Goal: Transaction & Acquisition: Purchase product/service

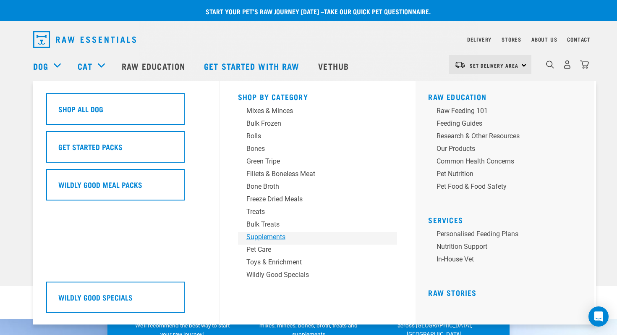
click at [263, 239] on div "Supplements" at bounding box center [312, 237] width 131 height 10
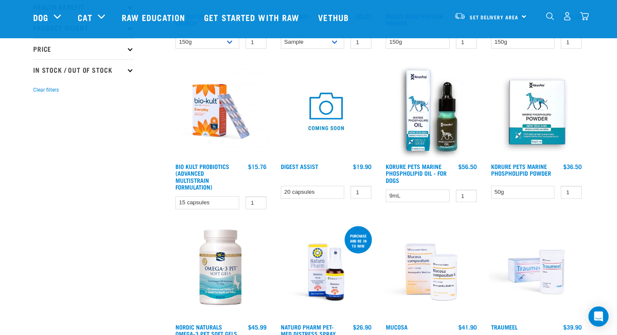
scroll to position [224, 0]
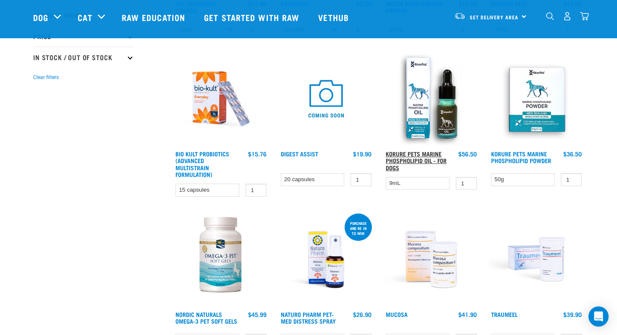
click at [402, 157] on link "Korure Pets Marine Phospholipid Oil - for Dogs" at bounding box center [416, 160] width 61 height 16
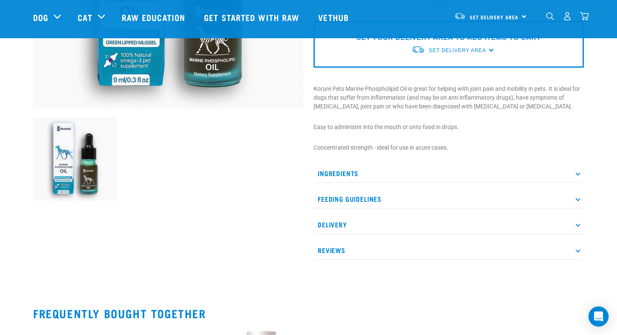
scroll to position [234, 0]
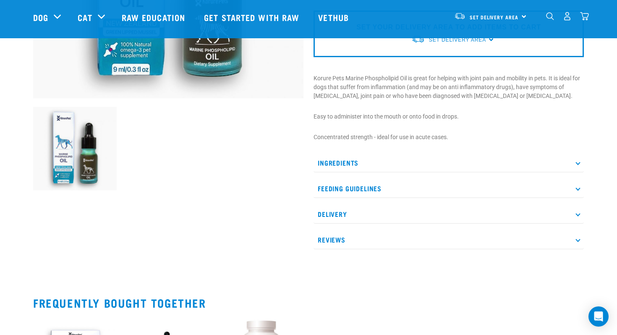
click at [581, 164] on p "Ingredients" at bounding box center [449, 162] width 270 height 19
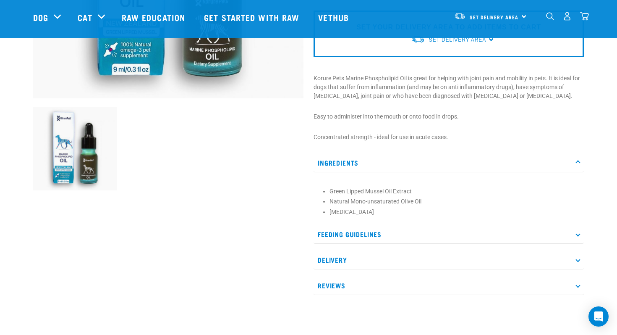
click at [581, 164] on p "Ingredients" at bounding box center [449, 162] width 270 height 19
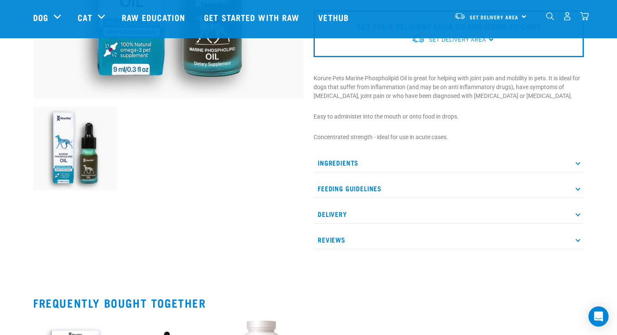
click at [577, 188] on icon at bounding box center [578, 188] width 5 height 5
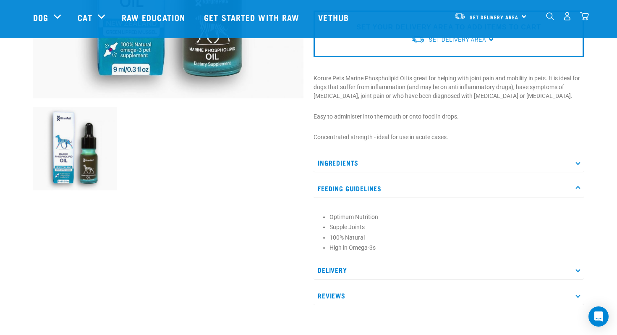
click at [577, 188] on icon at bounding box center [578, 188] width 5 height 5
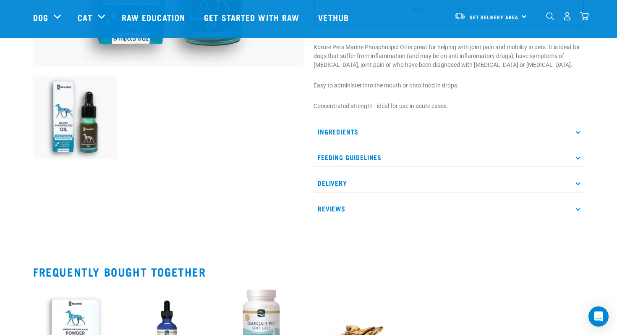
scroll to position [282, 0]
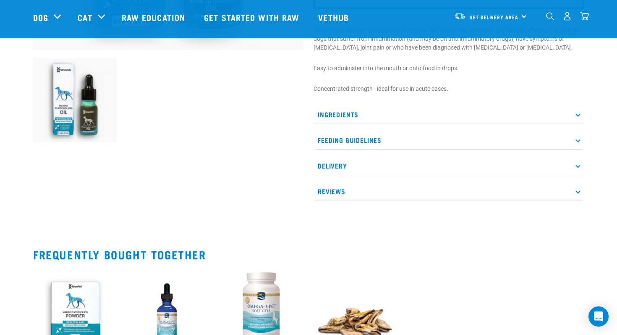
click at [577, 191] on icon at bounding box center [578, 191] width 5 height 5
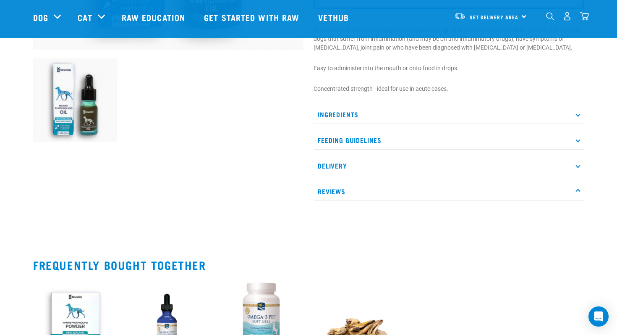
click at [580, 188] on p "Reviews" at bounding box center [449, 191] width 270 height 19
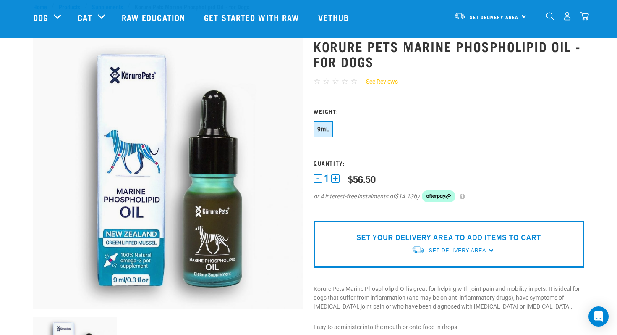
scroll to position [0, 0]
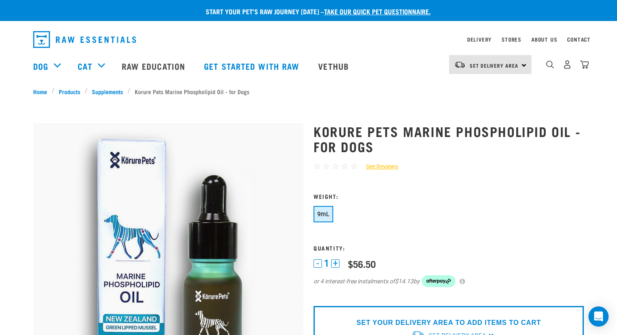
drag, startPoint x: 532, startPoint y: 199, endPoint x: 510, endPoint y: 136, distance: 67.1
click at [526, 189] on div "Korure Pets Marine Phospholipid Oil - for Dogs ☆ ☆ ☆ ☆ ☆" at bounding box center [449, 334] width 281 height 444
